Goal: Task Accomplishment & Management: Manage account settings

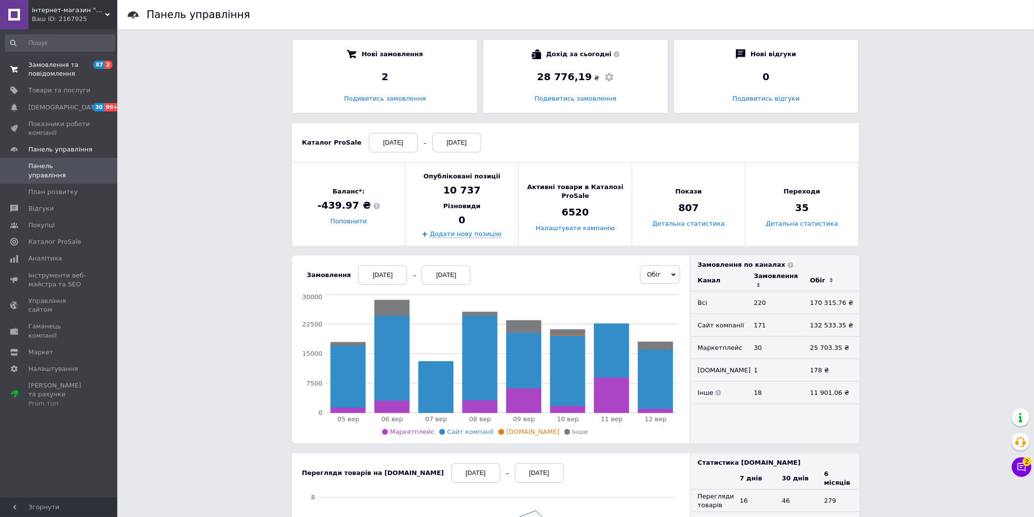
click at [26, 74] on span at bounding box center [14, 70] width 28 height 18
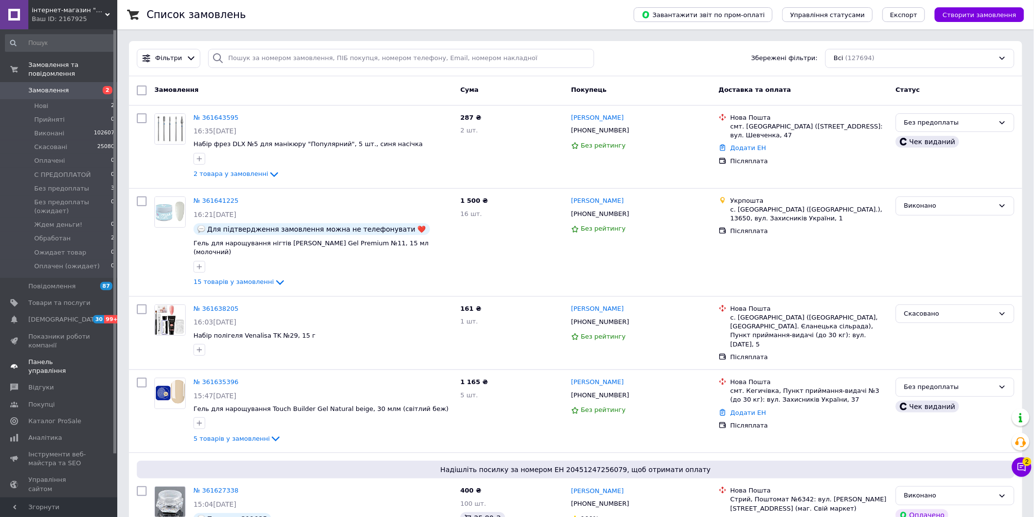
click at [69, 358] on span "Панель управління" at bounding box center [59, 367] width 62 height 18
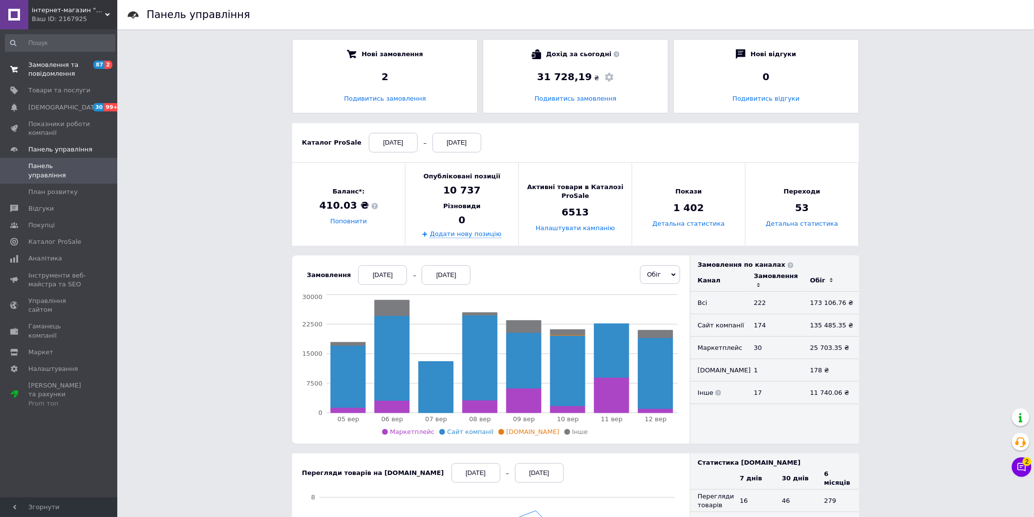
click at [49, 76] on span "Замовлення та повідомлення" at bounding box center [59, 70] width 62 height 18
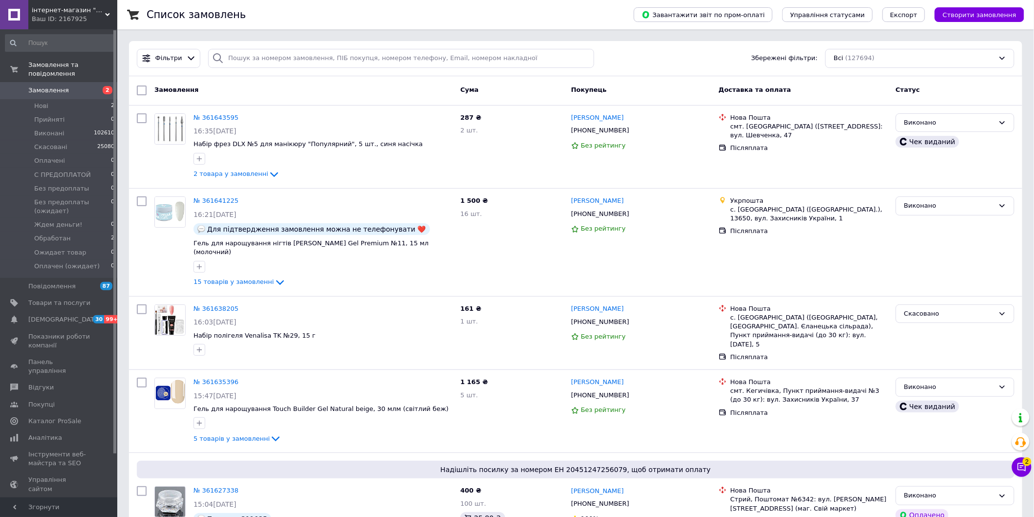
click at [44, 86] on span "Замовлення" at bounding box center [48, 90] width 41 height 9
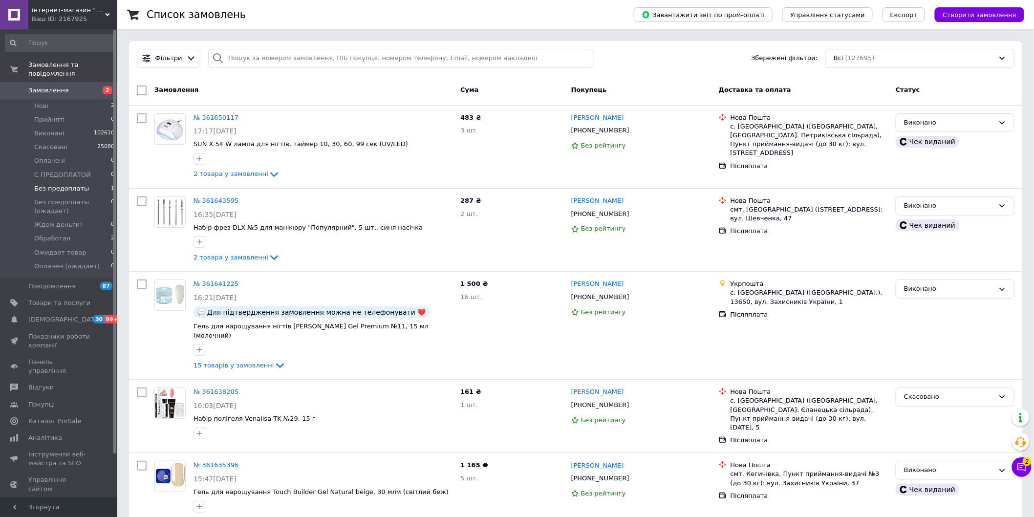
click at [48, 186] on li "Без предоплаты 1" at bounding box center [60, 189] width 120 height 14
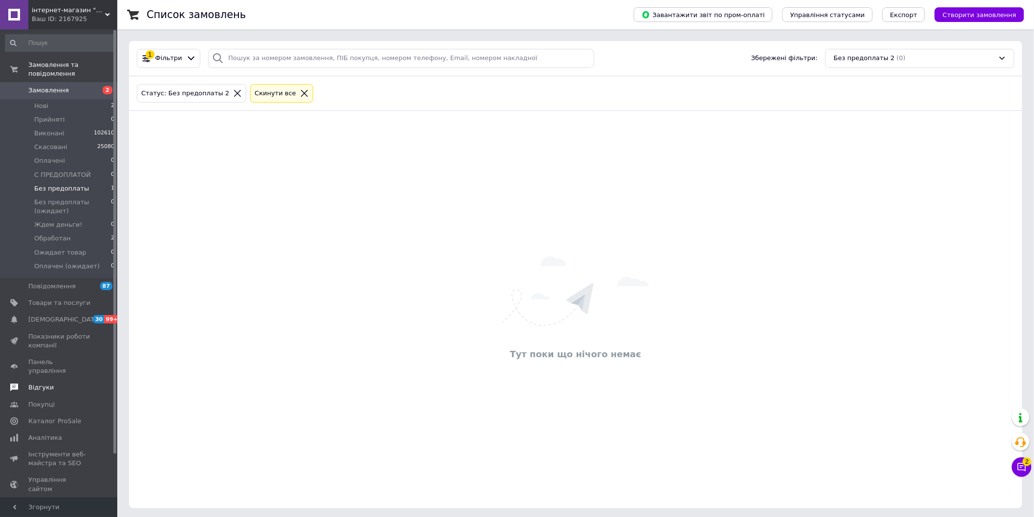
click at [72, 379] on link "Відгуки" at bounding box center [60, 387] width 120 height 17
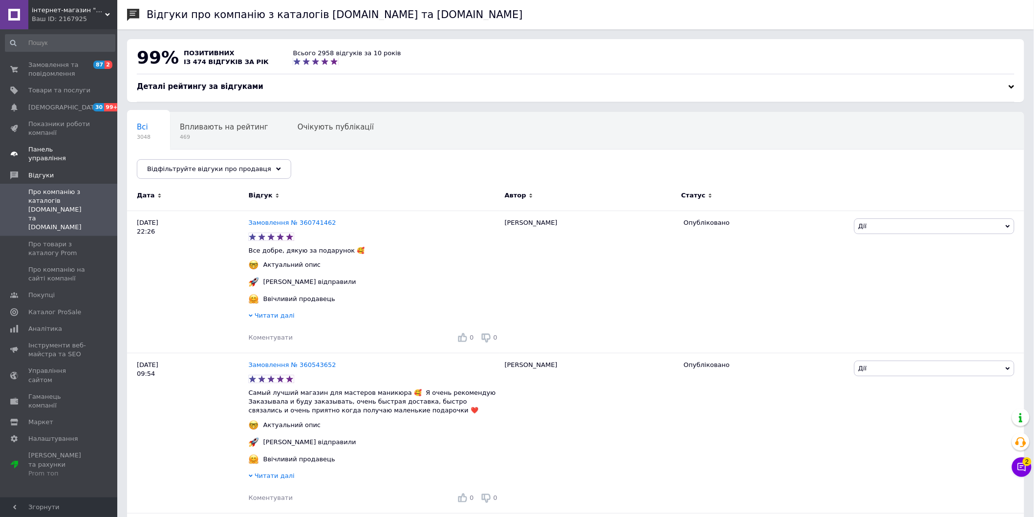
click at [57, 150] on span "Панель управління" at bounding box center [59, 154] width 62 height 18
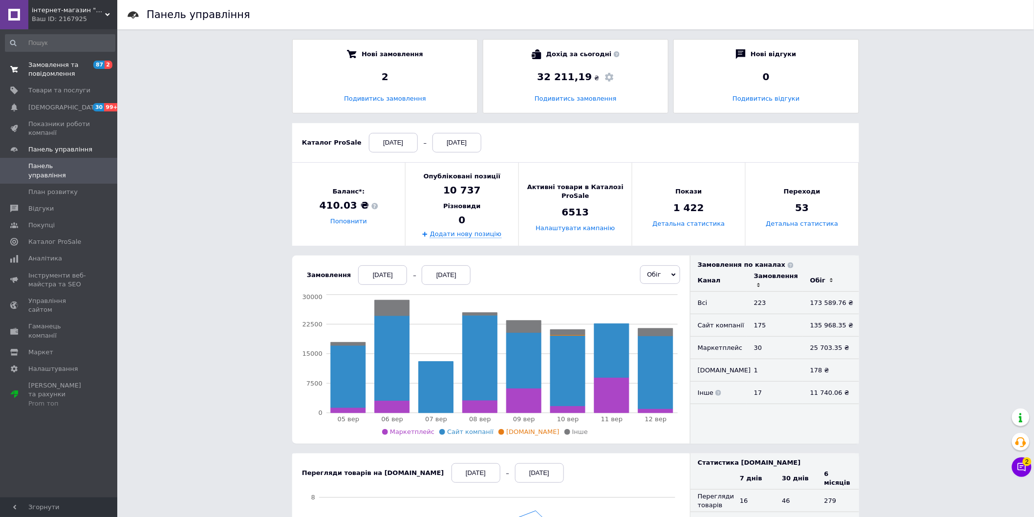
click at [33, 74] on span "Замовлення та повідомлення" at bounding box center [59, 70] width 62 height 18
